Goal: Task Accomplishment & Management: Use online tool/utility

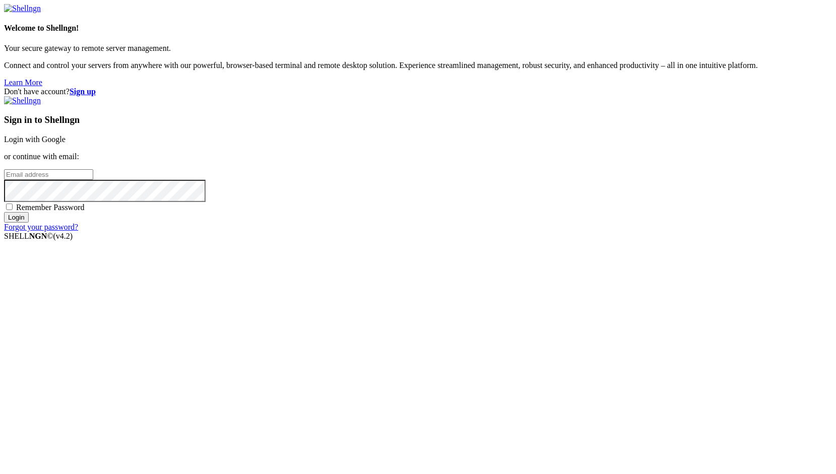
type input "root"
drag, startPoint x: 0, startPoint y: 0, endPoint x: 573, endPoint y: 177, distance: 599.4
click at [65, 144] on link "Login with Google" at bounding box center [34, 139] width 61 height 9
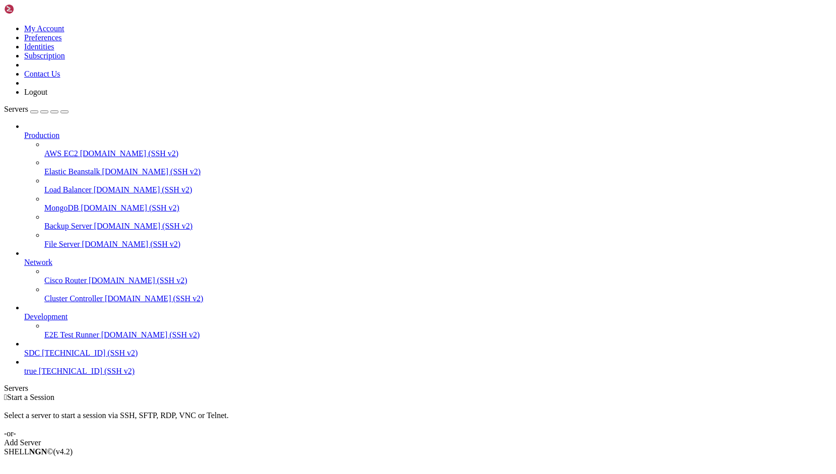
click at [69, 357] on span "[TECHNICAL_ID] (SSH v2)" at bounding box center [90, 353] width 96 height 9
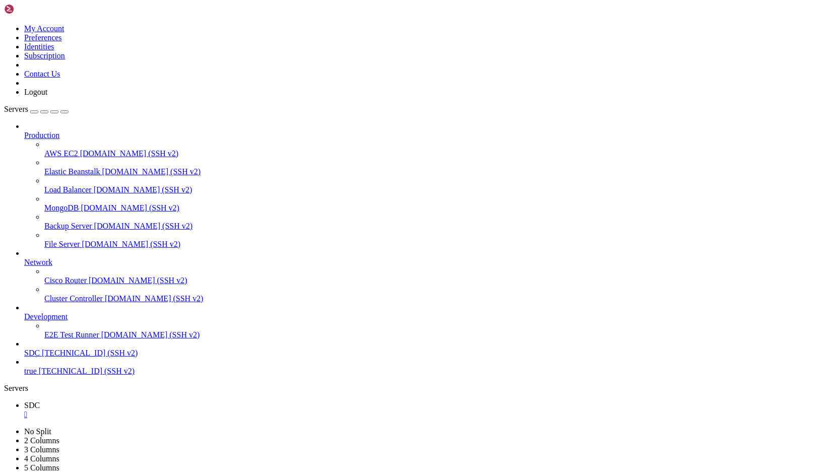
drag, startPoint x: 278, startPoint y: 771, endPoint x: 169, endPoint y: 823, distance: 120.8
